Goal: Book appointment/travel/reservation

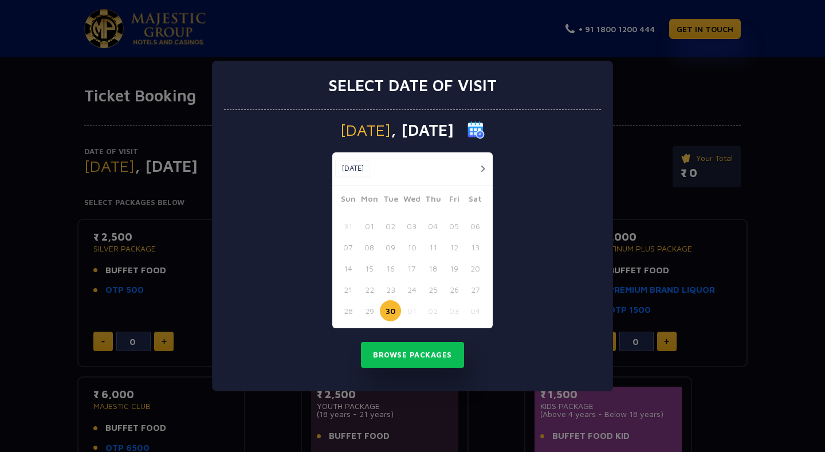
click at [480, 167] on button "button" at bounding box center [483, 169] width 14 height 14
click at [448, 292] on button "24" at bounding box center [453, 289] width 21 height 21
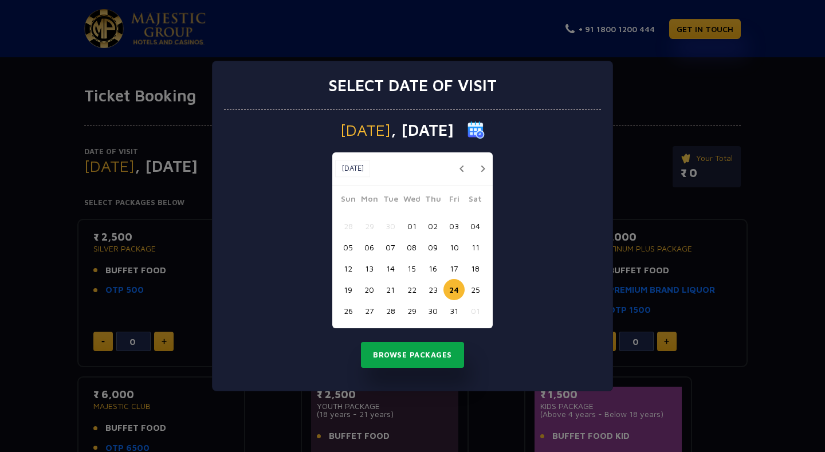
click at [425, 346] on button "Browse Packages" at bounding box center [412, 355] width 103 height 26
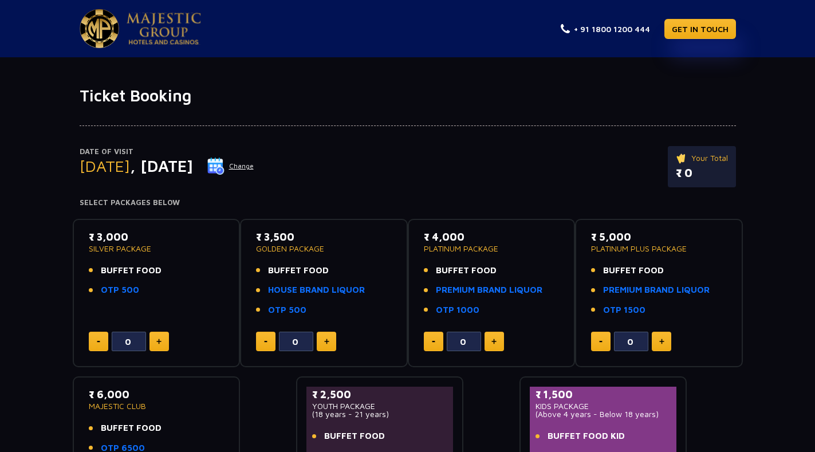
click at [134, 250] on p "SILVER PACKAGE" at bounding box center [157, 249] width 136 height 8
click at [121, 240] on p "₹ 3,000" at bounding box center [157, 236] width 136 height 15
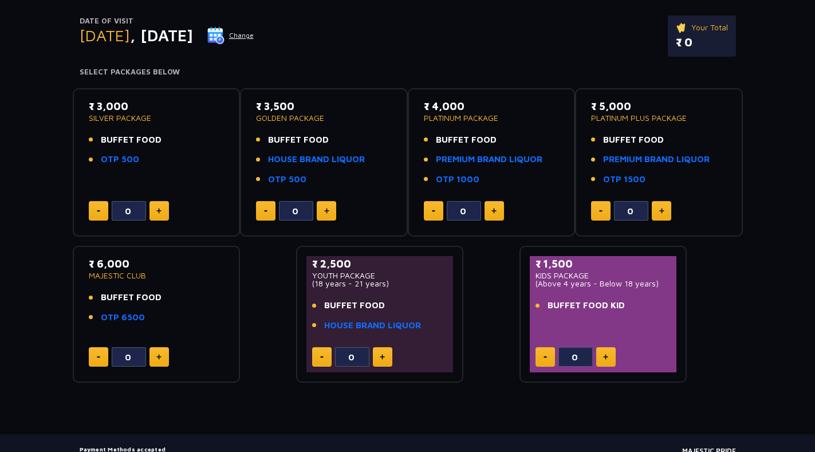
scroll to position [28, 0]
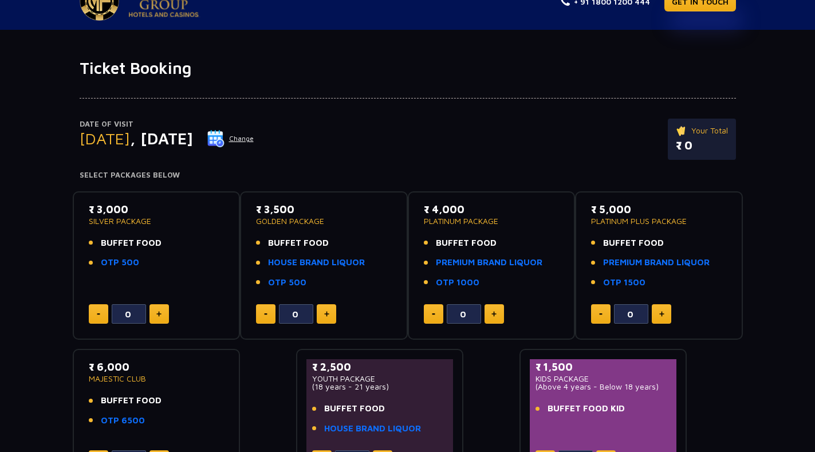
click at [164, 316] on button at bounding box center [159, 313] width 19 height 19
type input "1"
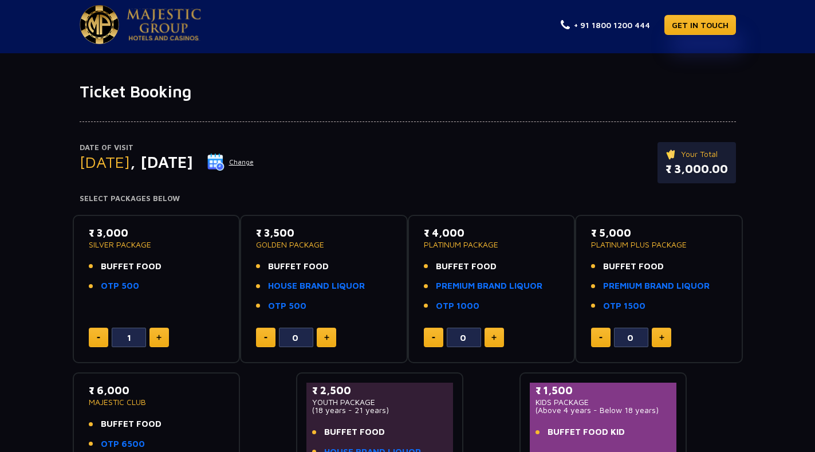
scroll to position [0, 0]
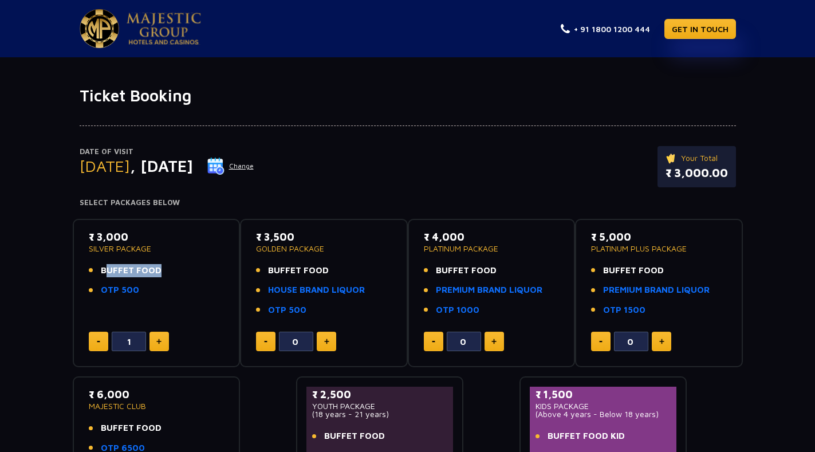
drag, startPoint x: 103, startPoint y: 272, endPoint x: 155, endPoint y: 265, distance: 52.6
click at [155, 265] on span "BUFFET FOOD" at bounding box center [131, 270] width 61 height 13
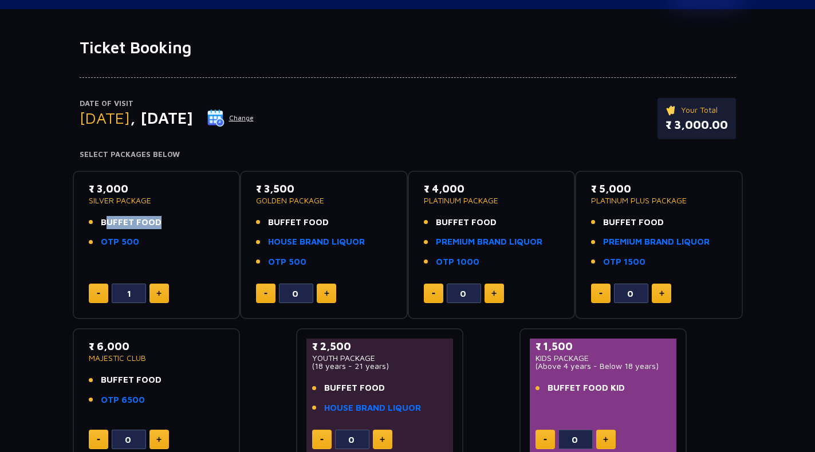
scroll to position [115, 0]
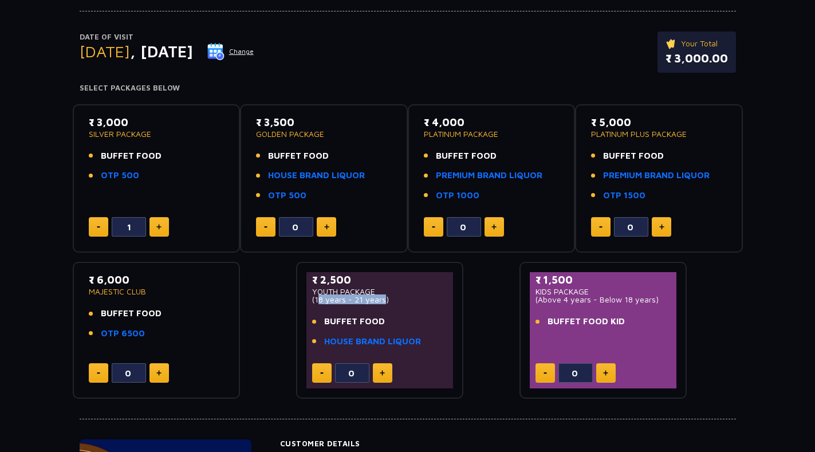
drag, startPoint x: 315, startPoint y: 301, endPoint x: 382, endPoint y: 303, distance: 67.0
click at [382, 303] on p "(18 years - 21 years)" at bounding box center [380, 300] width 136 height 8
